Goal: Task Accomplishment & Management: Use online tool/utility

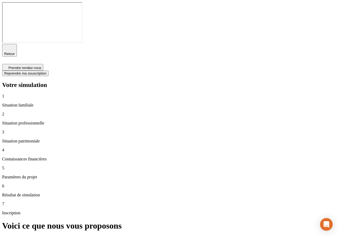
click at [46, 174] on p "Paramètres du projet" at bounding box center [169, 176] width 334 height 5
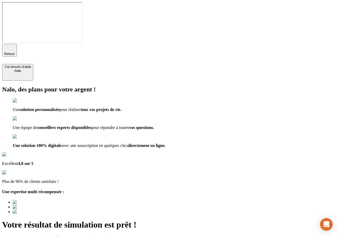
type input "a@[DOMAIN_NAME]"
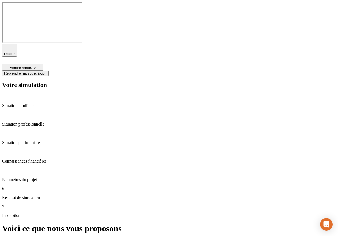
click at [46, 71] on span "Reprendre ma souscription" at bounding box center [25, 73] width 42 height 4
